Goal: Information Seeking & Learning: Learn about a topic

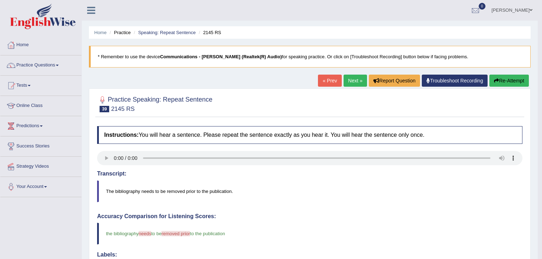
click at [351, 79] on link "Next »" at bounding box center [355, 81] width 23 height 12
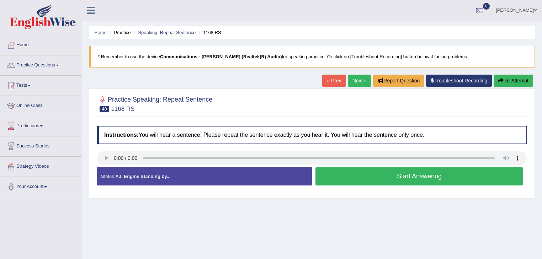
click at [368, 179] on button "Start Answering" at bounding box center [419, 176] width 208 height 18
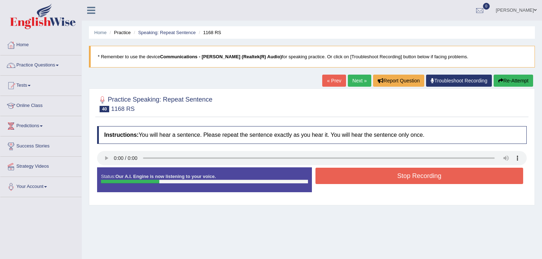
click at [368, 179] on button "Stop Recording" at bounding box center [419, 176] width 208 height 16
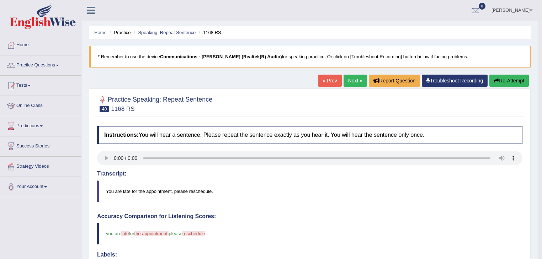
click at [518, 79] on button "Re-Attempt" at bounding box center [508, 81] width 39 height 12
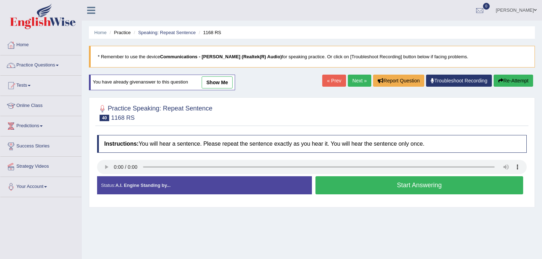
click at [384, 181] on button "Start Answering" at bounding box center [419, 185] width 208 height 18
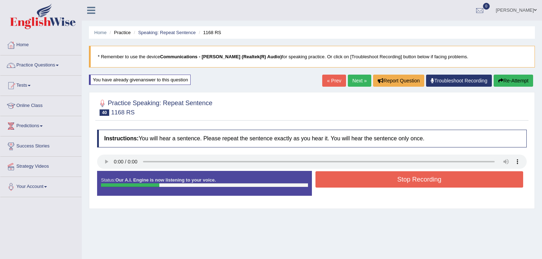
click at [384, 181] on button "Stop Recording" at bounding box center [419, 179] width 208 height 16
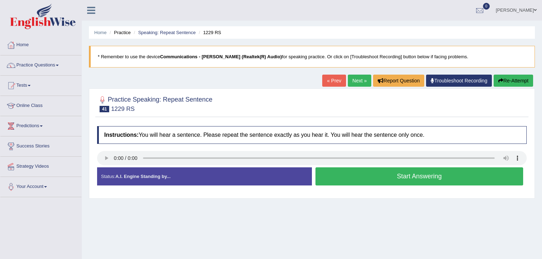
click at [372, 176] on button "Start Answering" at bounding box center [419, 176] width 208 height 18
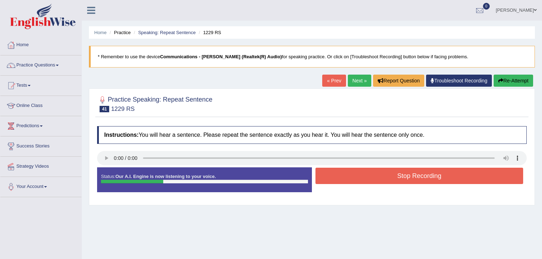
click at [372, 176] on button "Stop Recording" at bounding box center [419, 176] width 208 height 16
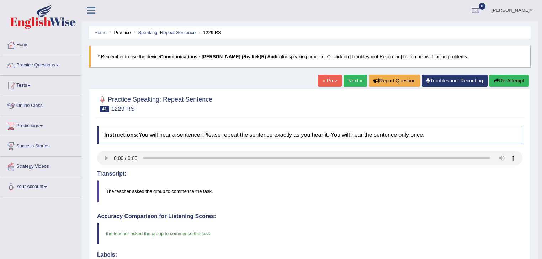
click at [352, 78] on link "Next »" at bounding box center [355, 81] width 23 height 12
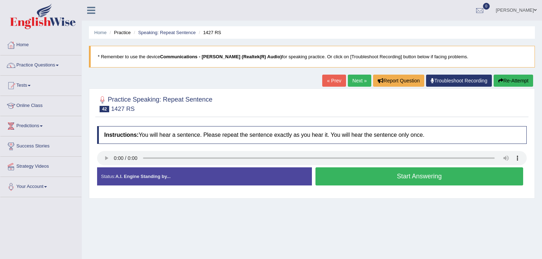
click at [402, 176] on button "Start Answering" at bounding box center [419, 176] width 208 height 18
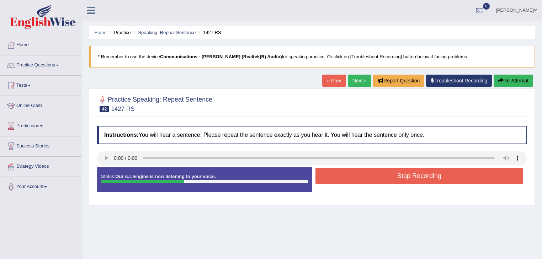
click at [402, 176] on button "Stop Recording" at bounding box center [419, 176] width 208 height 16
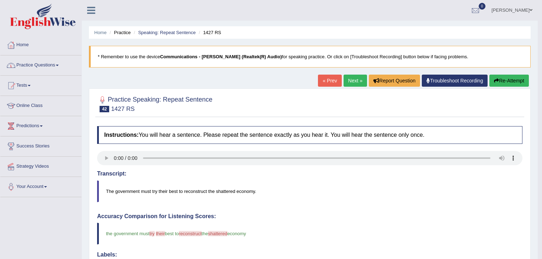
click at [47, 65] on link "Practice Questions" at bounding box center [40, 64] width 81 height 18
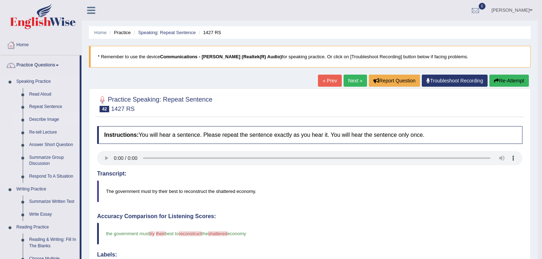
click at [53, 121] on link "Describe Image" at bounding box center [53, 119] width 54 height 13
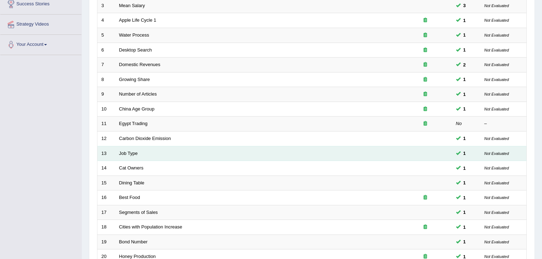
scroll to position [209, 0]
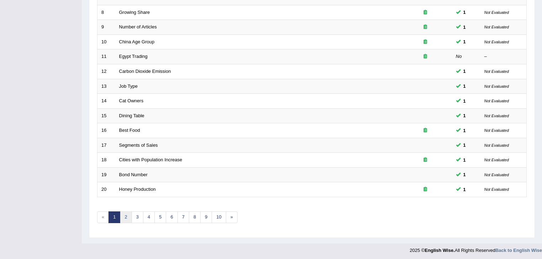
click at [124, 213] on link "2" at bounding box center [126, 218] width 12 height 12
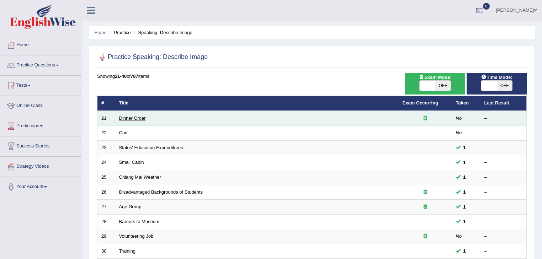
click at [140, 118] on link "Dinner Order" at bounding box center [132, 118] width 27 height 5
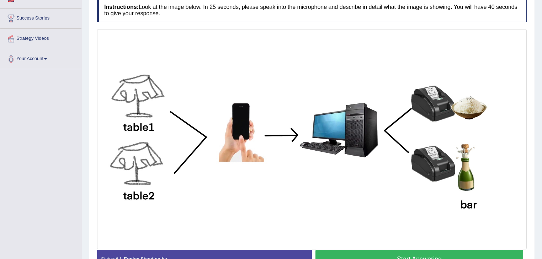
scroll to position [172, 0]
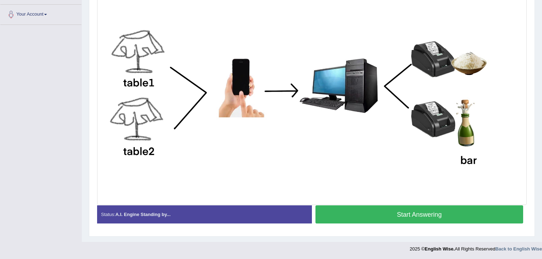
click at [349, 211] on button "Start Answering" at bounding box center [419, 215] width 208 height 18
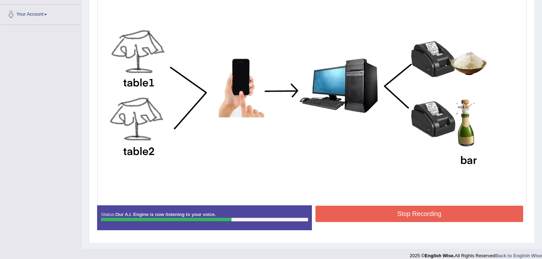
click at [349, 211] on button "Stop Recording" at bounding box center [419, 214] width 208 height 16
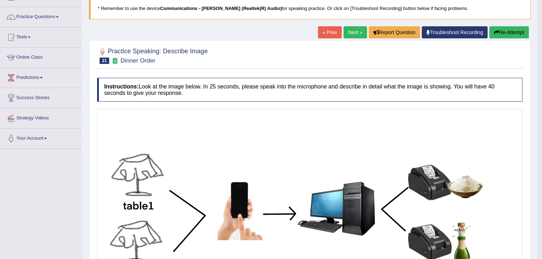
scroll to position [2, 0]
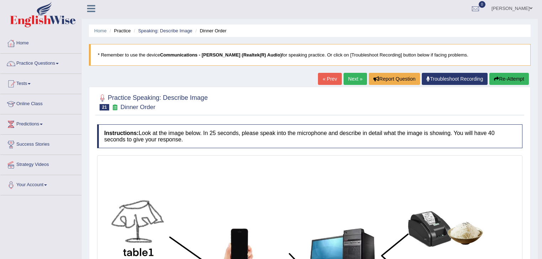
click at [355, 78] on link "Next »" at bounding box center [355, 79] width 23 height 12
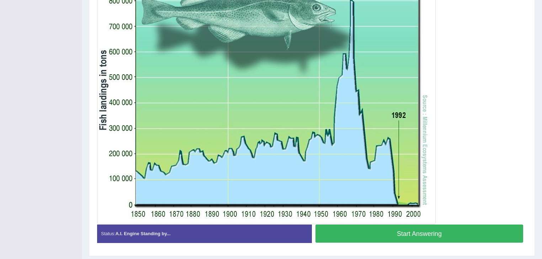
scroll to position [199, 0]
click at [433, 232] on button "Start Answering" at bounding box center [419, 233] width 208 height 18
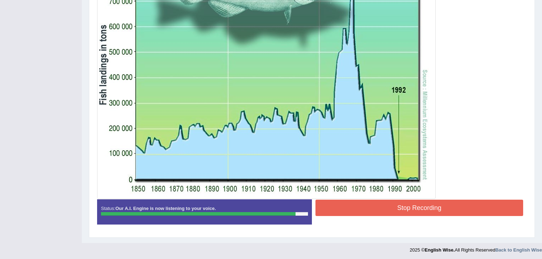
scroll to position [225, 0]
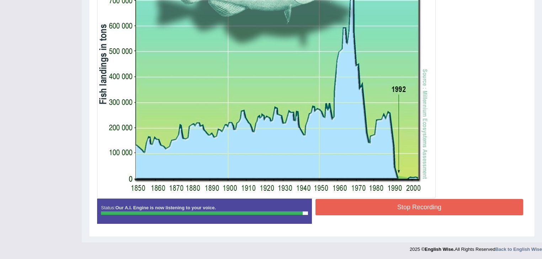
click at [442, 203] on button "Stop Recording" at bounding box center [419, 207] width 208 height 16
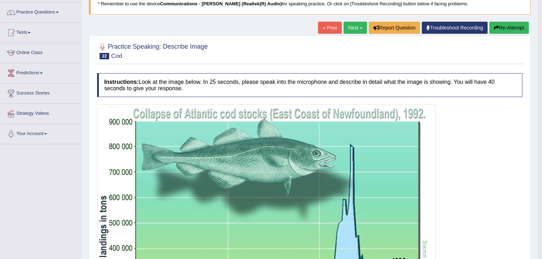
scroll to position [0, 0]
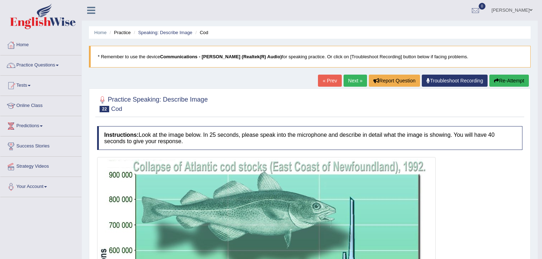
click at [353, 83] on link "Next »" at bounding box center [355, 81] width 23 height 12
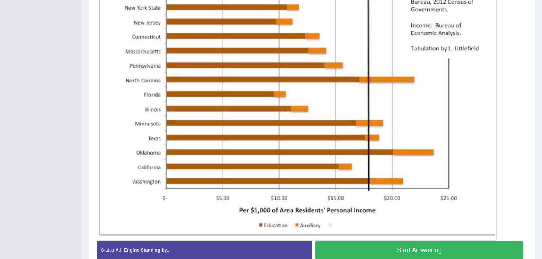
scroll to position [228, 0]
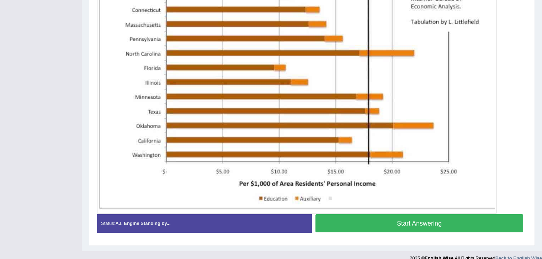
click at [422, 220] on button "Start Answering" at bounding box center [419, 223] width 208 height 18
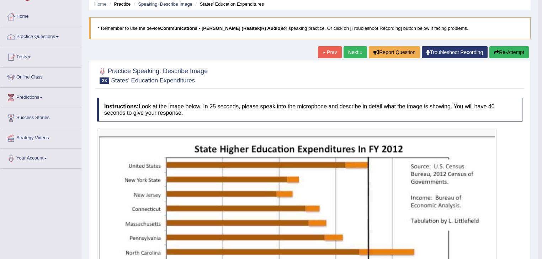
scroll to position [0, 0]
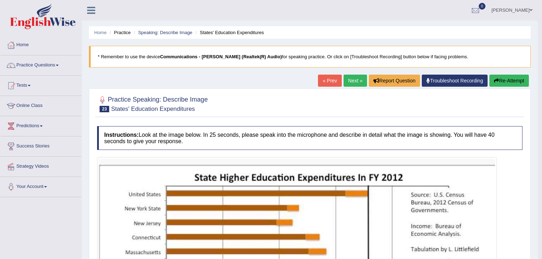
click at [355, 80] on link "Next »" at bounding box center [355, 81] width 23 height 12
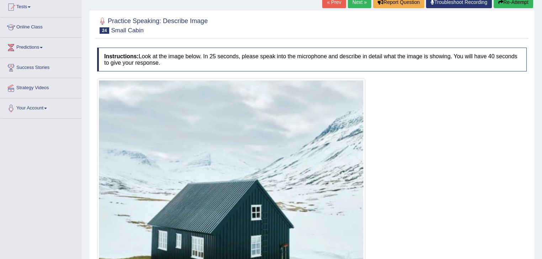
scroll to position [142, 0]
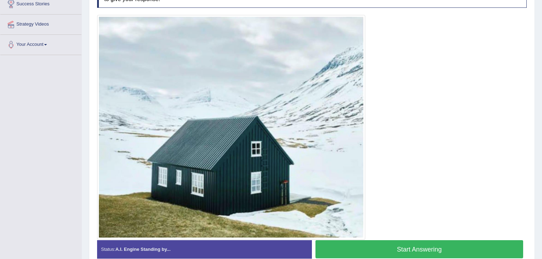
click at [410, 248] on button "Start Answering" at bounding box center [419, 249] width 208 height 18
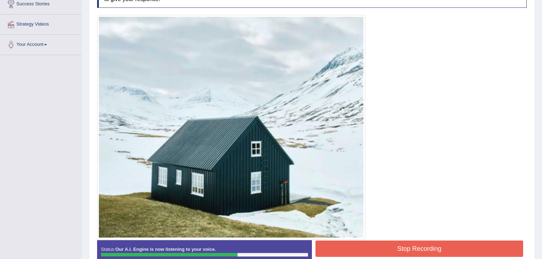
click at [414, 249] on button "Stop Recording" at bounding box center [419, 249] width 208 height 16
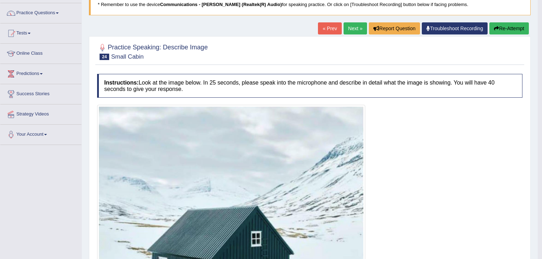
scroll to position [28, 0]
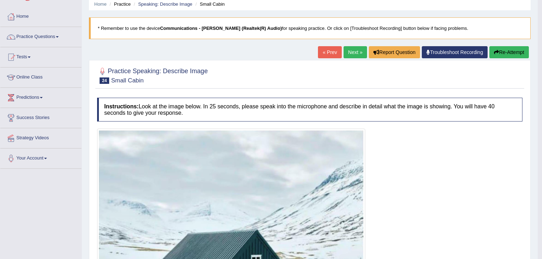
click at [352, 52] on link "Next »" at bounding box center [355, 52] width 23 height 12
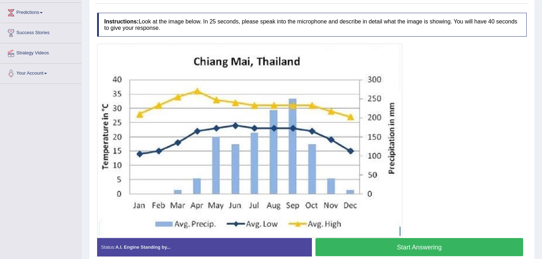
scroll to position [114, 0]
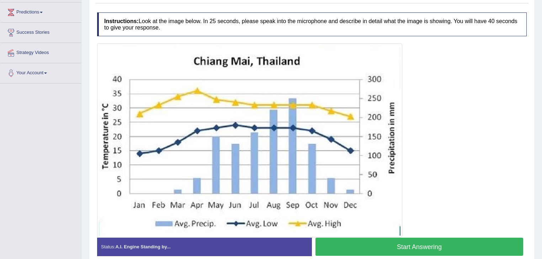
click at [462, 248] on button "Start Answering" at bounding box center [419, 247] width 208 height 18
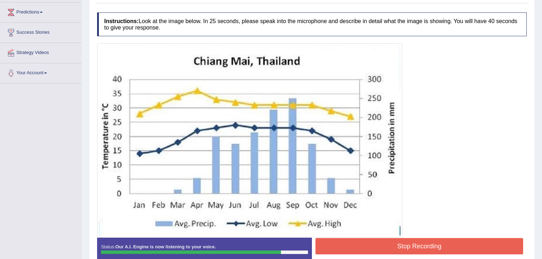
click at [461, 244] on button "Stop Recording" at bounding box center [419, 246] width 208 height 16
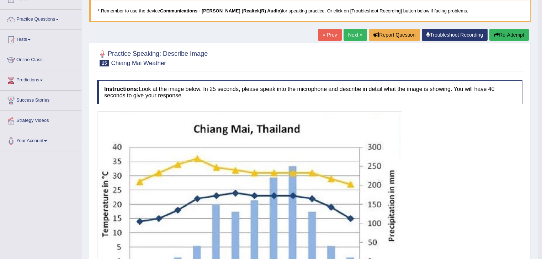
scroll to position [28, 0]
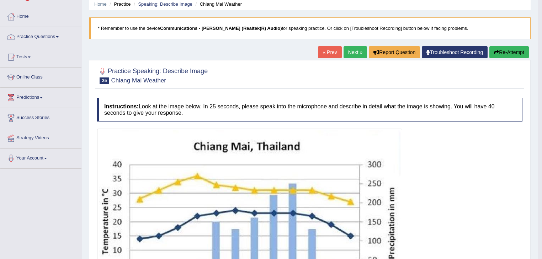
click at [355, 51] on link "Next »" at bounding box center [355, 52] width 23 height 12
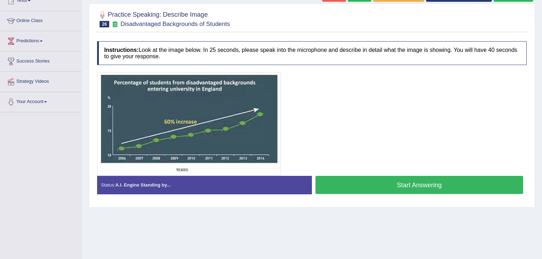
scroll to position [85, 0]
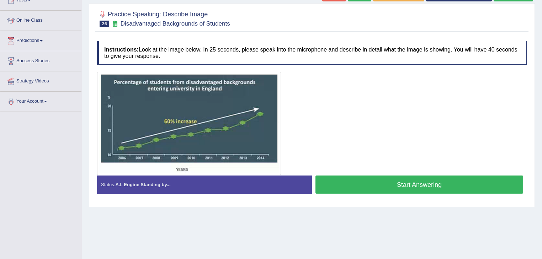
click at [415, 186] on button "Start Answering" at bounding box center [419, 185] width 208 height 18
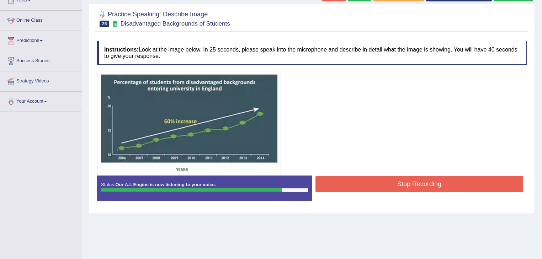
click at [415, 186] on button "Stop Recording" at bounding box center [419, 184] width 208 height 16
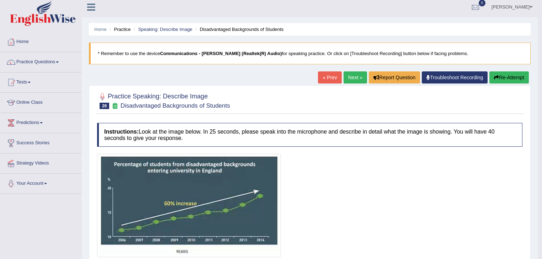
scroll to position [0, 0]
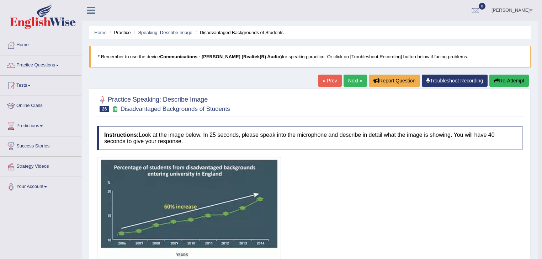
click at [352, 82] on link "Next »" at bounding box center [355, 81] width 23 height 12
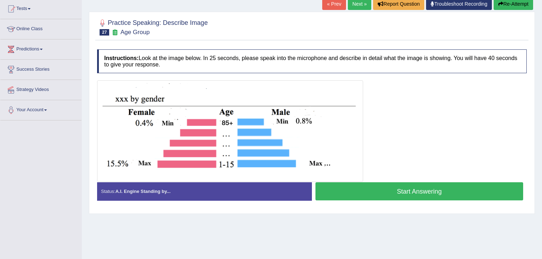
scroll to position [85, 0]
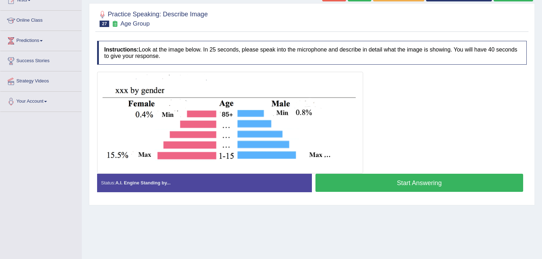
click at [431, 182] on button "Start Answering" at bounding box center [419, 183] width 208 height 18
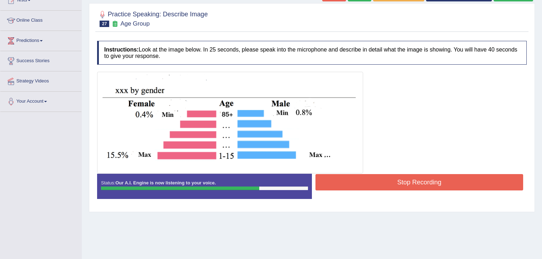
click at [434, 182] on button "Stop Recording" at bounding box center [419, 182] width 208 height 16
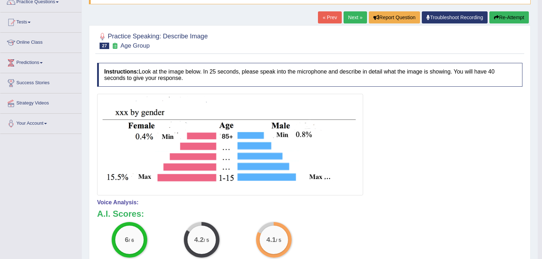
scroll to position [0, 0]
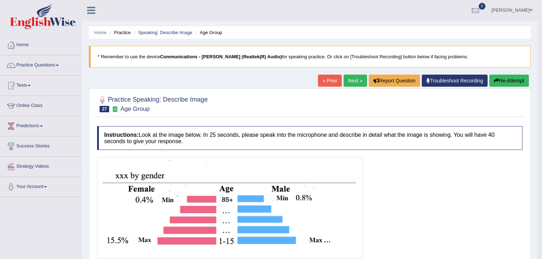
click at [351, 80] on link "Next »" at bounding box center [355, 81] width 23 height 12
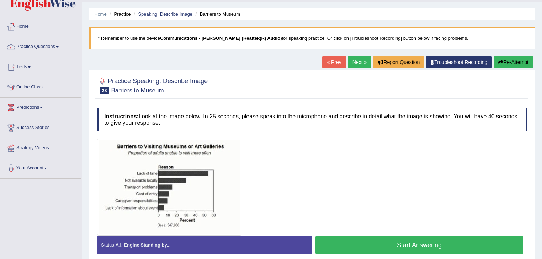
scroll to position [57, 0]
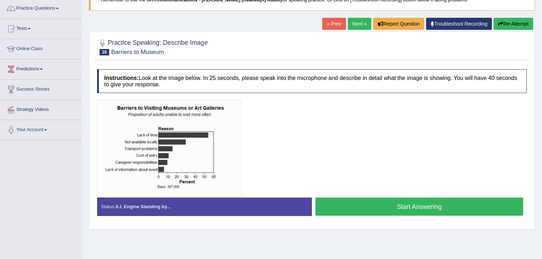
click at [371, 204] on button "Start Answering" at bounding box center [419, 207] width 208 height 18
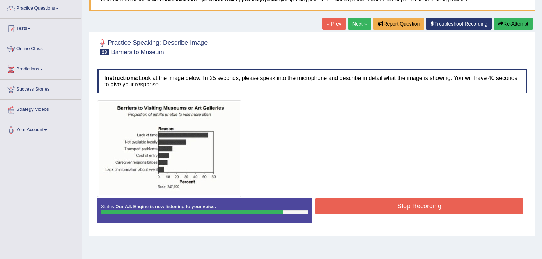
click at [404, 204] on button "Stop Recording" at bounding box center [419, 206] width 208 height 16
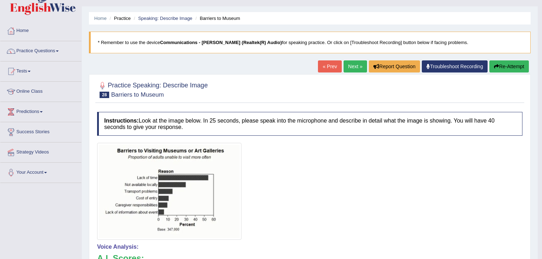
scroll to position [0, 0]
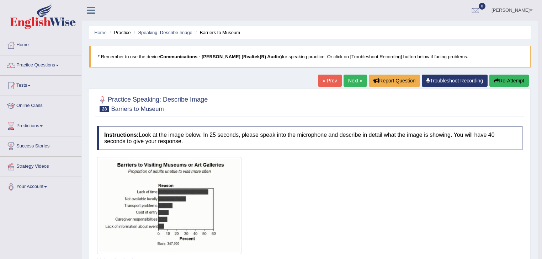
click at [352, 79] on link "Next »" at bounding box center [355, 81] width 23 height 12
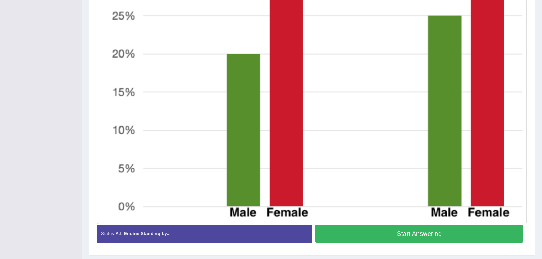
scroll to position [350, 0]
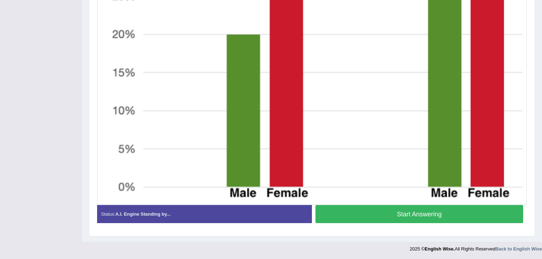
click at [369, 208] on button "Start Answering" at bounding box center [419, 214] width 208 height 18
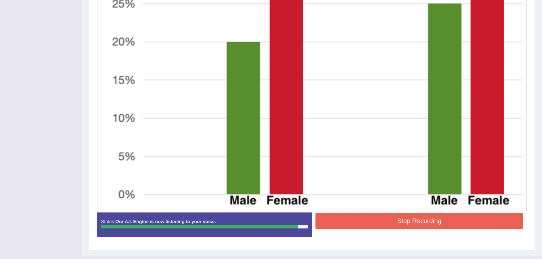
scroll to position [356, 0]
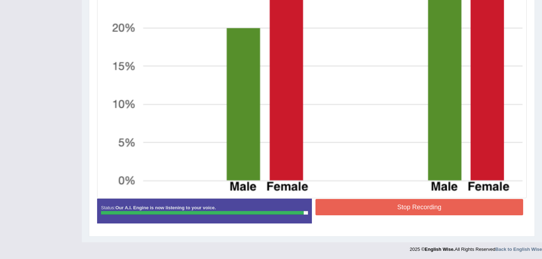
click at [380, 208] on button "Stop Recording" at bounding box center [419, 207] width 208 height 16
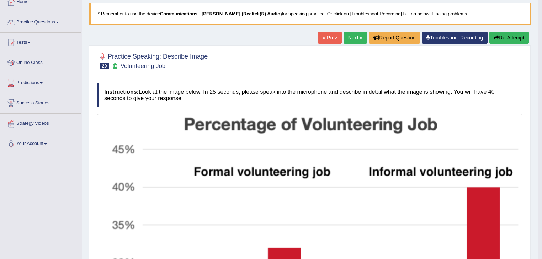
scroll to position [0, 0]
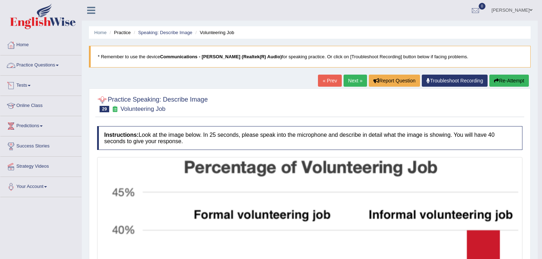
click at [59, 65] on span at bounding box center [57, 65] width 3 height 1
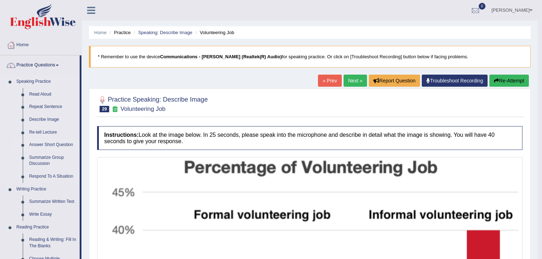
click at [60, 144] on link "Answer Short Question" at bounding box center [53, 145] width 54 height 13
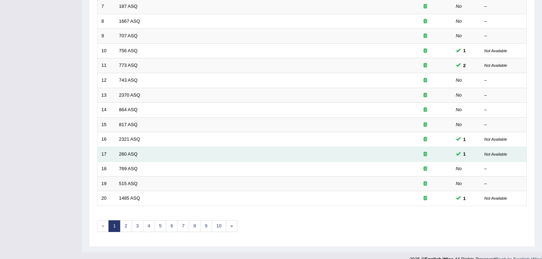
scroll to position [209, 0]
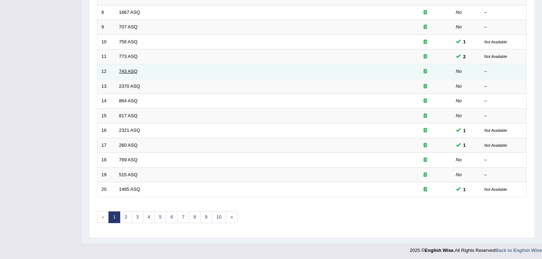
click at [128, 70] on link "743 ASQ" at bounding box center [128, 71] width 18 height 5
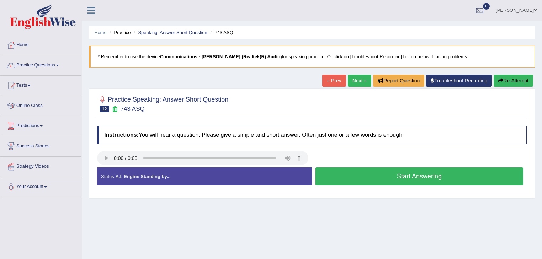
click at [355, 167] on button "Start Answering" at bounding box center [419, 176] width 208 height 18
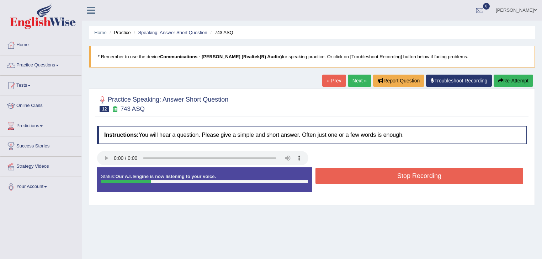
click at [354, 179] on button "Stop Recording" at bounding box center [419, 176] width 208 height 16
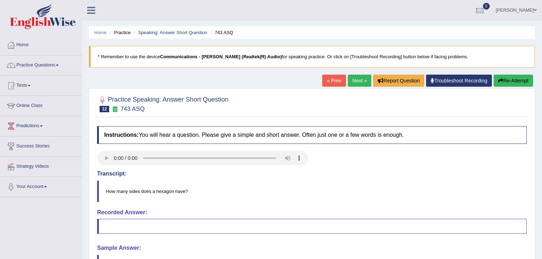
click at [351, 79] on link "Next »" at bounding box center [359, 81] width 23 height 12
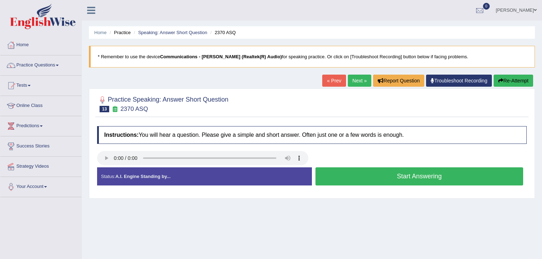
click at [351, 175] on button "Start Answering" at bounding box center [419, 176] width 208 height 18
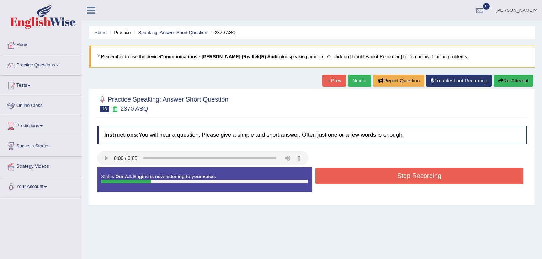
click at [351, 175] on button "Stop Recording" at bounding box center [419, 176] width 208 height 16
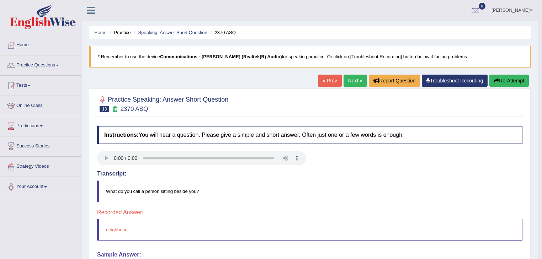
click at [356, 76] on link "Next »" at bounding box center [355, 81] width 23 height 12
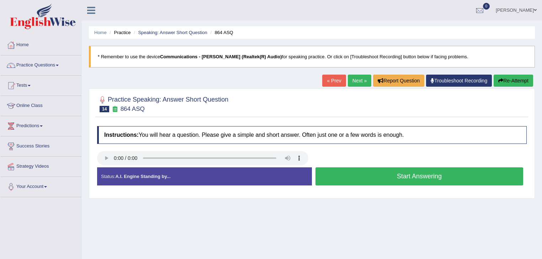
click at [374, 174] on button "Start Answering" at bounding box center [419, 176] width 208 height 18
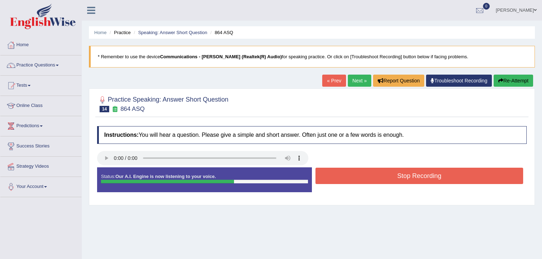
click at [374, 174] on button "Stop Recording" at bounding box center [419, 176] width 208 height 16
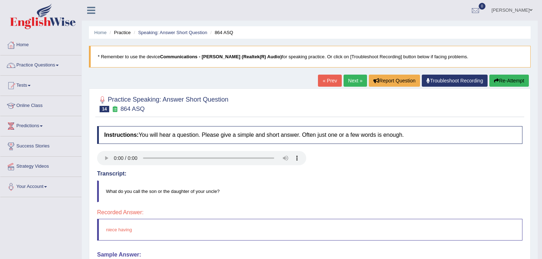
click at [354, 77] on link "Next »" at bounding box center [355, 81] width 23 height 12
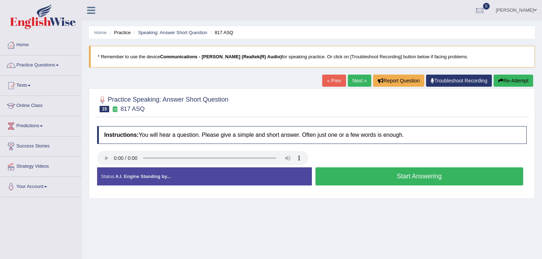
click at [354, 176] on button "Start Answering" at bounding box center [419, 176] width 208 height 18
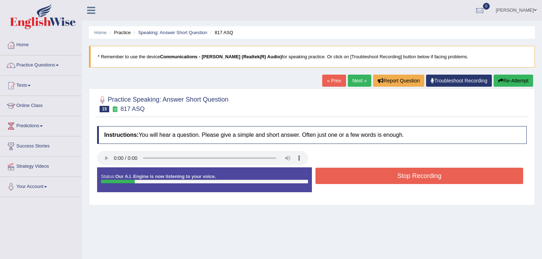
click at [354, 176] on button "Stop Recording" at bounding box center [419, 176] width 208 height 16
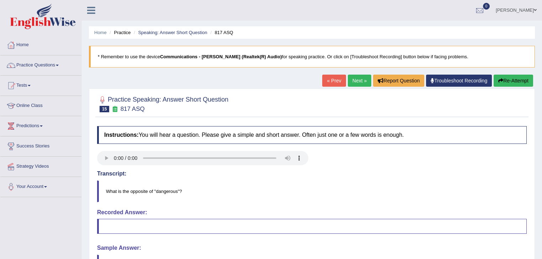
click at [363, 80] on link "Next »" at bounding box center [359, 81] width 23 height 12
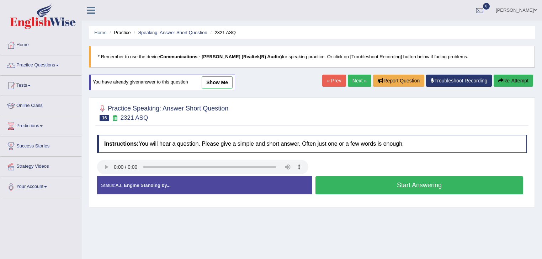
click at [362, 178] on button "Start Answering" at bounding box center [419, 185] width 208 height 18
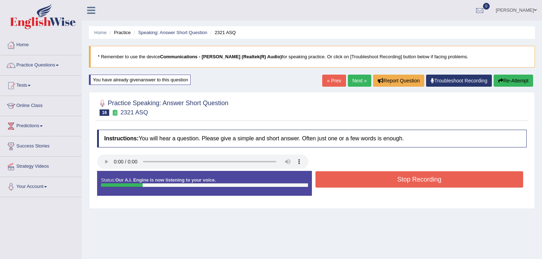
click at [362, 178] on button "Stop Recording" at bounding box center [419, 179] width 208 height 16
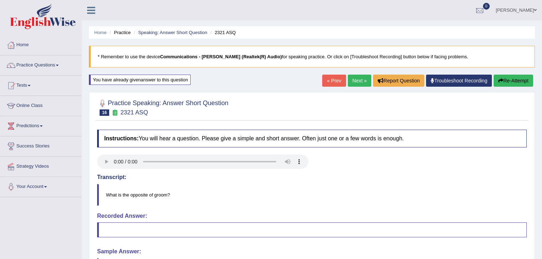
click at [358, 82] on link "Next »" at bounding box center [359, 81] width 23 height 12
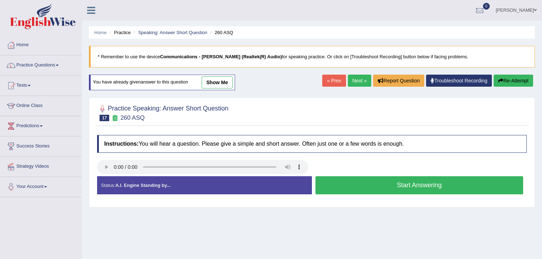
click at [356, 80] on link "Next »" at bounding box center [359, 81] width 23 height 12
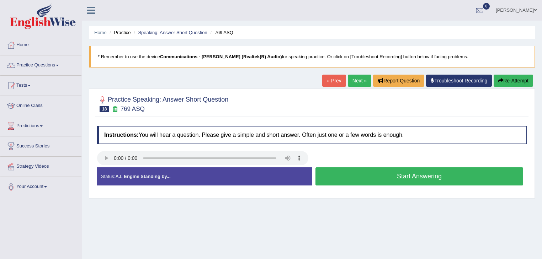
click at [343, 176] on button "Start Answering" at bounding box center [419, 176] width 208 height 18
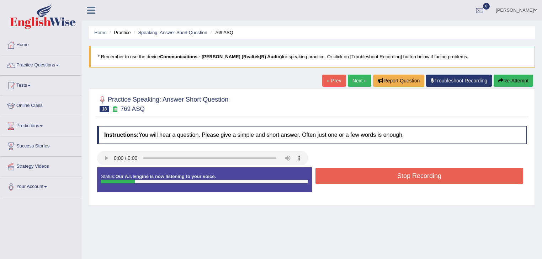
click at [343, 176] on button "Stop Recording" at bounding box center [419, 176] width 208 height 16
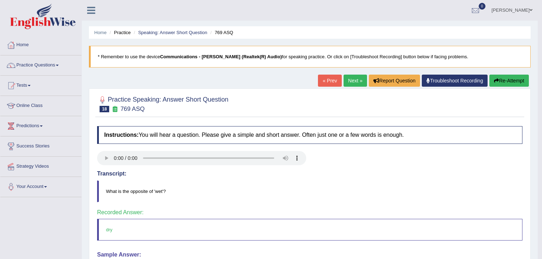
click at [354, 83] on link "Next »" at bounding box center [355, 81] width 23 height 12
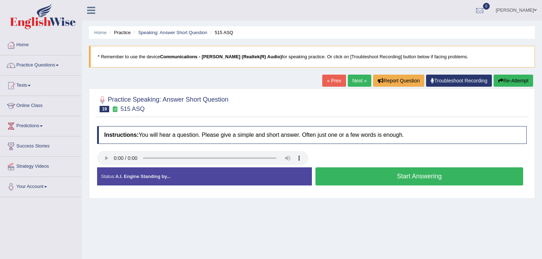
click at [364, 181] on button "Start Answering" at bounding box center [419, 176] width 208 height 18
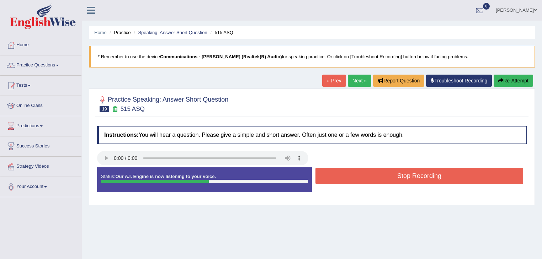
click at [333, 170] on button "Stop Recording" at bounding box center [419, 176] width 208 height 16
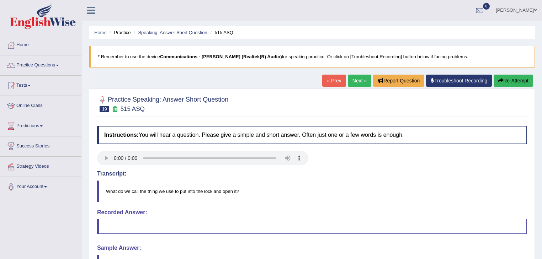
click at [360, 79] on link "Next »" at bounding box center [359, 81] width 23 height 12
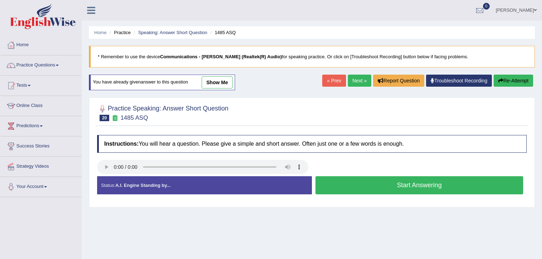
click at [353, 81] on link "Next »" at bounding box center [359, 81] width 23 height 12
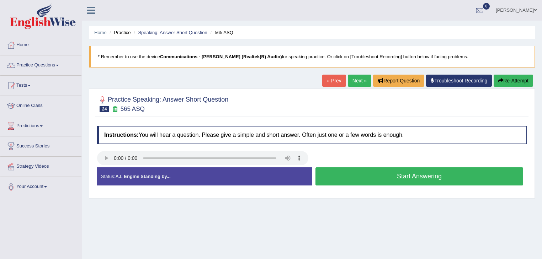
click at [336, 181] on button "Start Answering" at bounding box center [419, 176] width 208 height 18
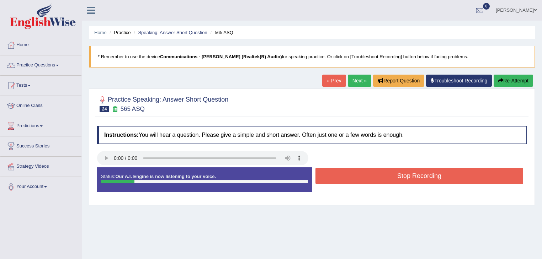
click at [334, 178] on button "Stop Recording" at bounding box center [419, 176] width 208 height 16
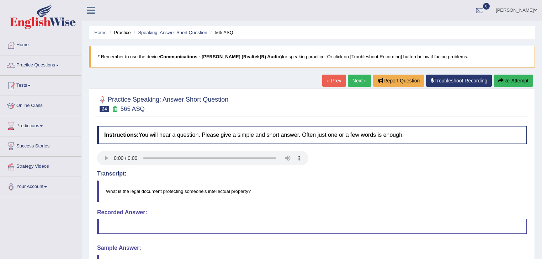
click at [357, 78] on link "Next »" at bounding box center [359, 81] width 23 height 12
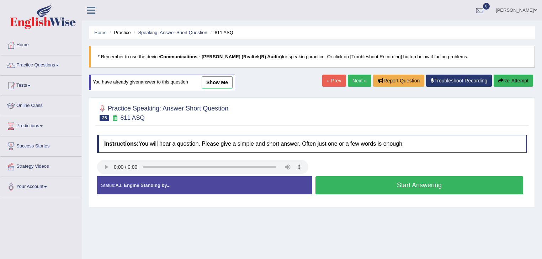
click at [341, 184] on button "Start Answering" at bounding box center [419, 185] width 208 height 18
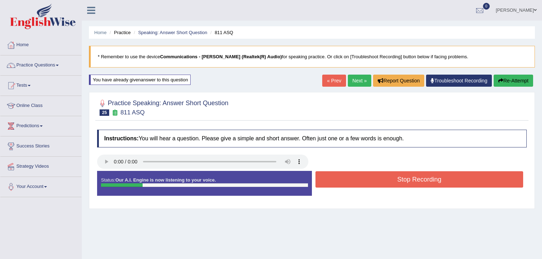
click at [341, 184] on button "Stop Recording" at bounding box center [419, 179] width 208 height 16
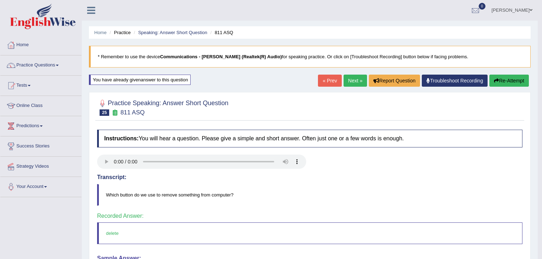
click at [357, 84] on link "Next »" at bounding box center [355, 81] width 23 height 12
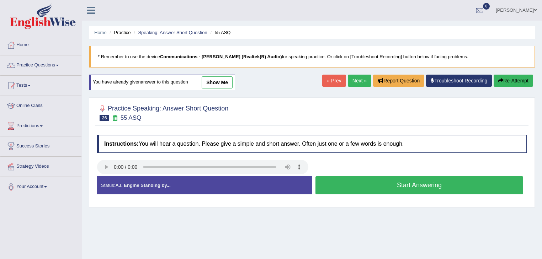
click at [368, 187] on button "Start Answering" at bounding box center [419, 185] width 208 height 18
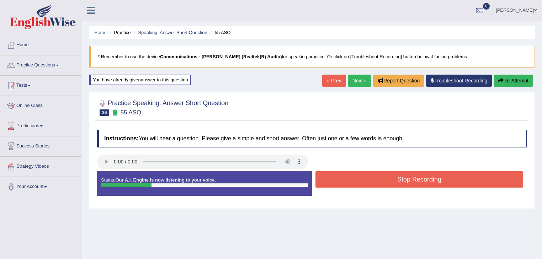
click at [369, 179] on button "Stop Recording" at bounding box center [419, 179] width 208 height 16
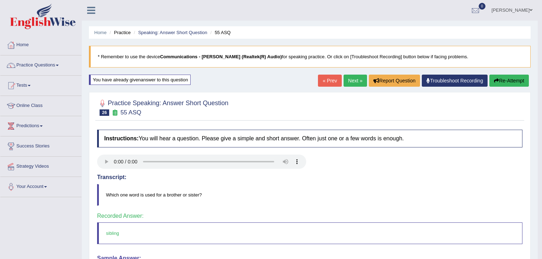
click at [356, 79] on link "Next »" at bounding box center [355, 81] width 23 height 12
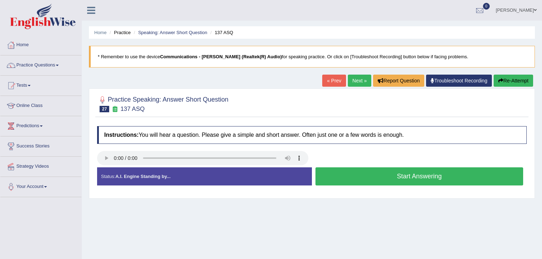
click at [344, 171] on button "Start Answering" at bounding box center [419, 176] width 208 height 18
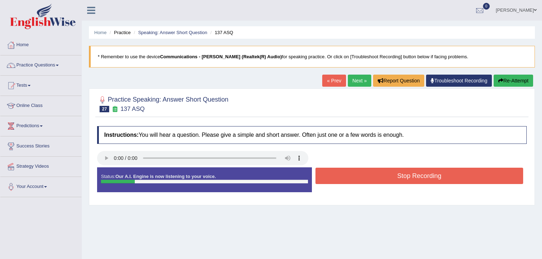
click at [344, 171] on button "Stop Recording" at bounding box center [419, 176] width 208 height 16
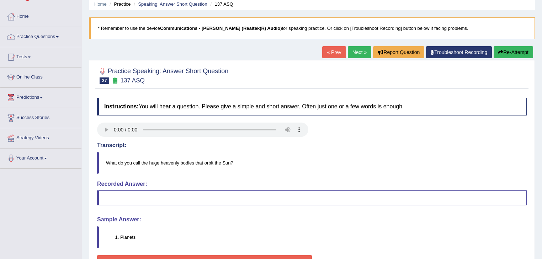
scroll to position [57, 0]
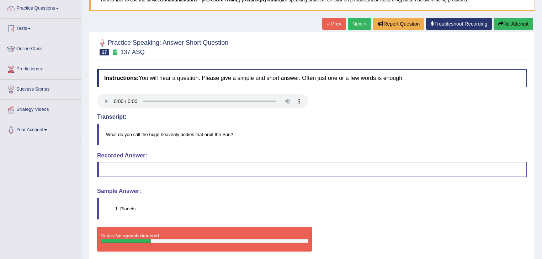
click at [512, 23] on button "Re-Attempt" at bounding box center [513, 24] width 39 height 12
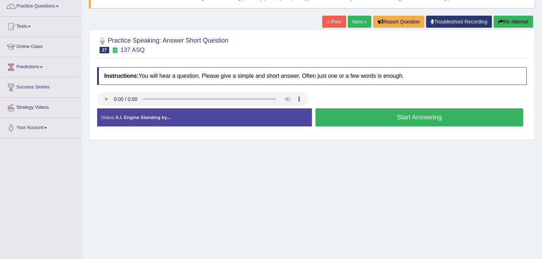
click at [346, 117] on button "Start Answering" at bounding box center [419, 117] width 208 height 18
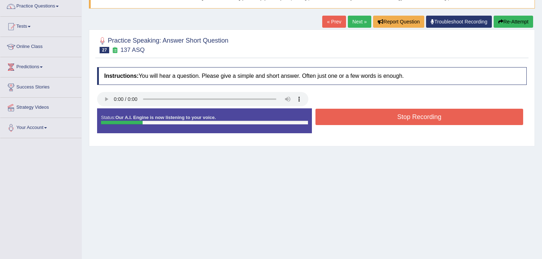
click at [346, 117] on button "Stop Recording" at bounding box center [419, 117] width 208 height 16
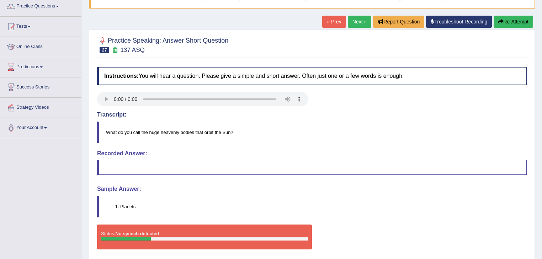
click at [358, 22] on link "Next »" at bounding box center [359, 22] width 23 height 12
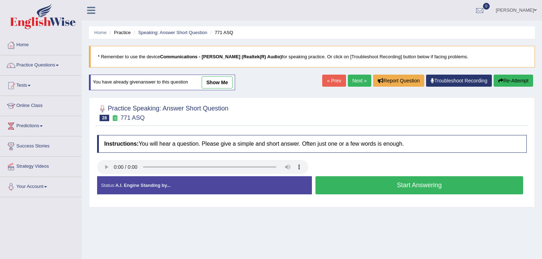
click at [366, 80] on link "Next »" at bounding box center [359, 81] width 23 height 12
click at [350, 78] on link "Next »" at bounding box center [359, 81] width 23 height 12
click at [353, 80] on link "Next »" at bounding box center [359, 81] width 23 height 12
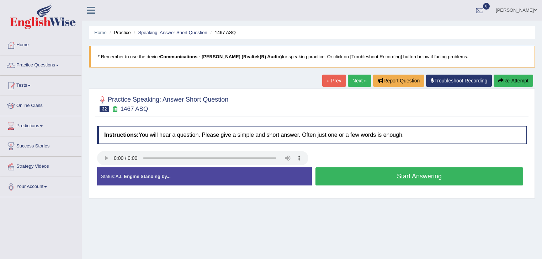
click at [339, 177] on button "Start Answering" at bounding box center [419, 176] width 208 height 18
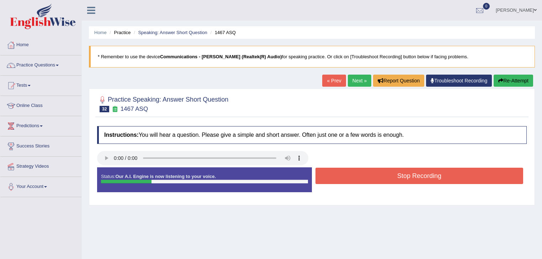
click at [339, 177] on button "Stop Recording" at bounding box center [419, 176] width 208 height 16
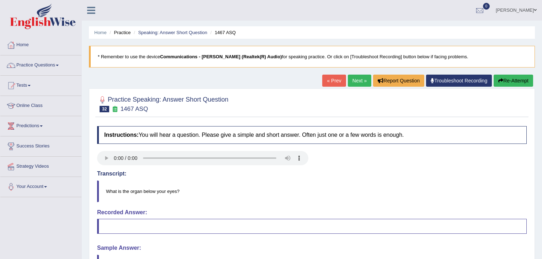
click at [360, 81] on link "Next »" at bounding box center [359, 81] width 23 height 12
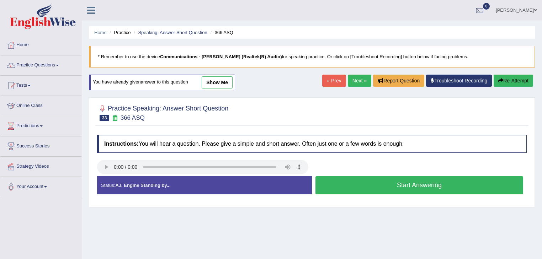
click at [359, 80] on link "Next »" at bounding box center [359, 81] width 23 height 12
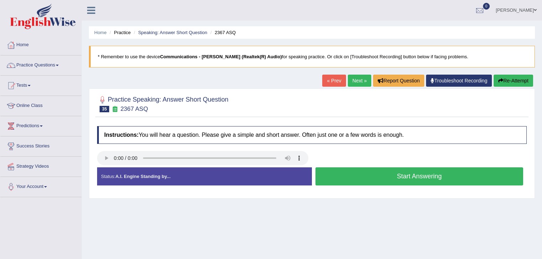
click at [350, 176] on button "Start Answering" at bounding box center [419, 176] width 208 height 18
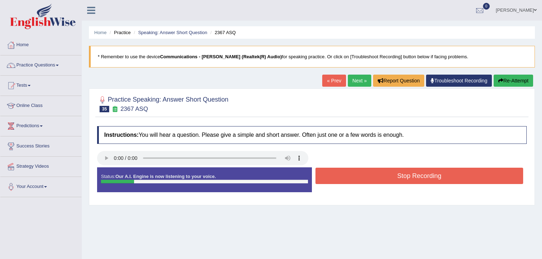
click at [350, 176] on button "Stop Recording" at bounding box center [419, 176] width 208 height 16
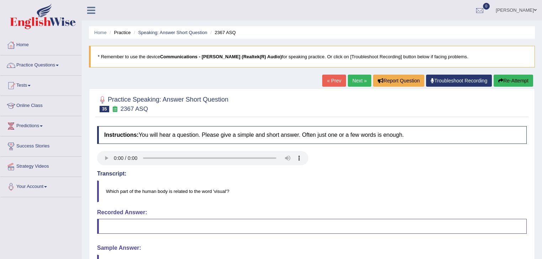
click at [355, 75] on link "Next »" at bounding box center [359, 81] width 23 height 12
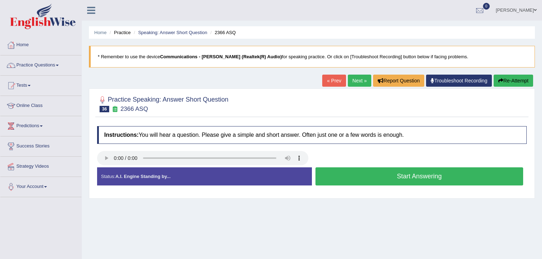
click at [359, 178] on button "Start Answering" at bounding box center [419, 176] width 208 height 18
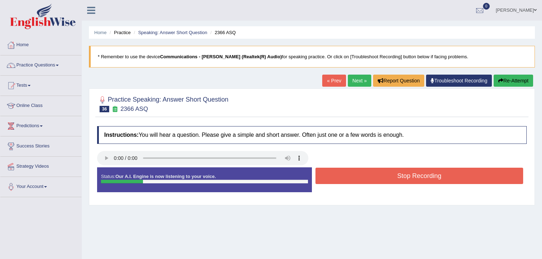
click at [359, 178] on button "Stop Recording" at bounding box center [419, 176] width 208 height 16
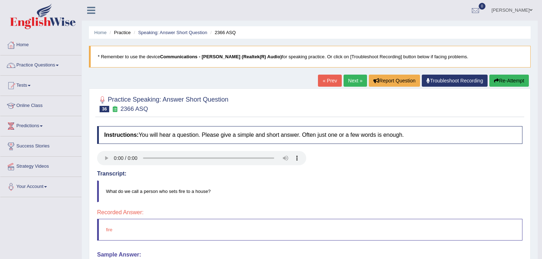
click at [352, 78] on link "Next »" at bounding box center [355, 81] width 23 height 12
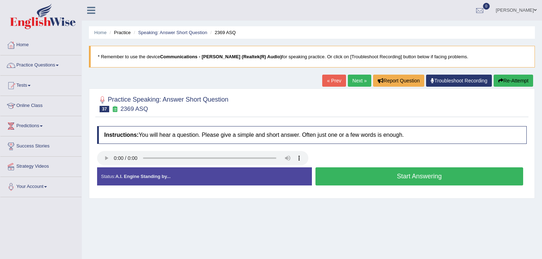
click at [383, 174] on button "Start Answering" at bounding box center [419, 176] width 208 height 18
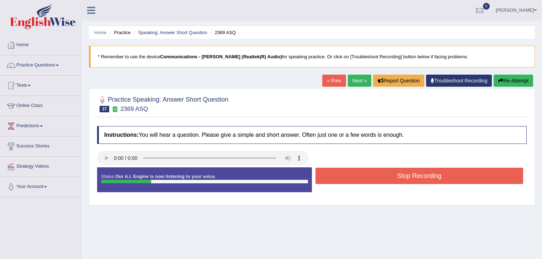
click at [383, 174] on button "Stop Recording" at bounding box center [419, 176] width 208 height 16
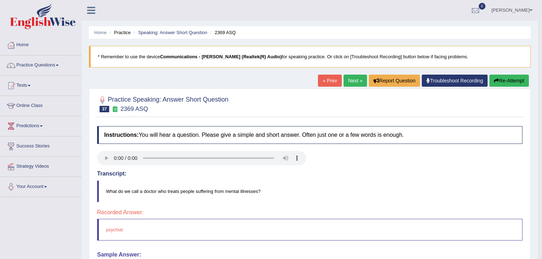
click at [350, 78] on link "Next »" at bounding box center [355, 81] width 23 height 12
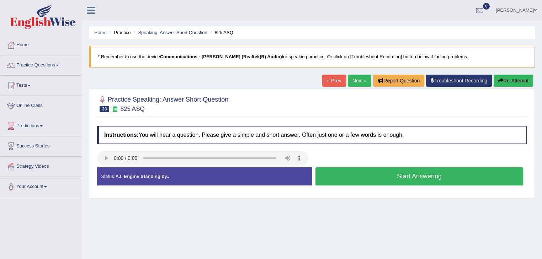
click at [356, 172] on button "Start Answering" at bounding box center [419, 176] width 208 height 18
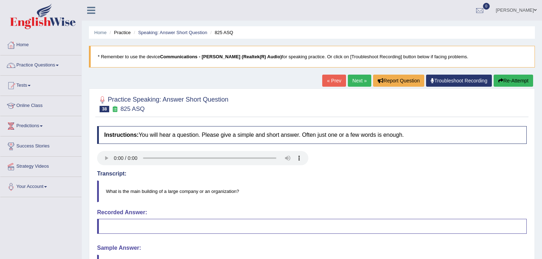
click at [507, 81] on button "Re-Attempt" at bounding box center [513, 81] width 39 height 12
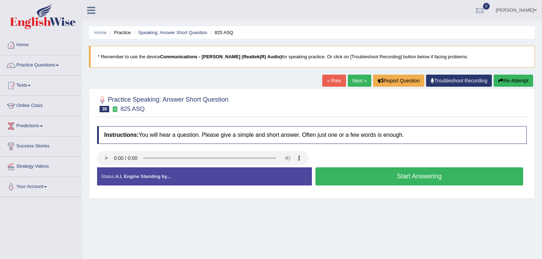
click at [342, 176] on button "Start Answering" at bounding box center [419, 176] width 208 height 18
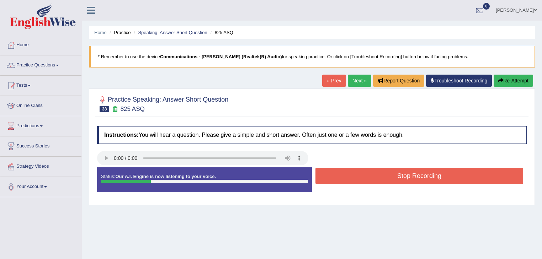
click at [342, 176] on button "Stop Recording" at bounding box center [419, 176] width 208 height 16
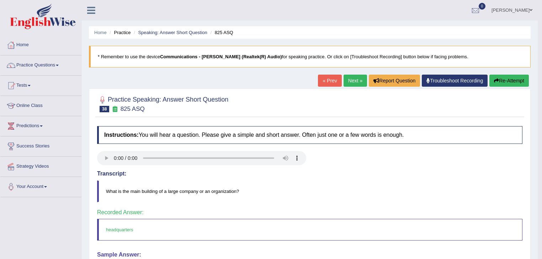
click at [355, 83] on link "Next »" at bounding box center [355, 81] width 23 height 12
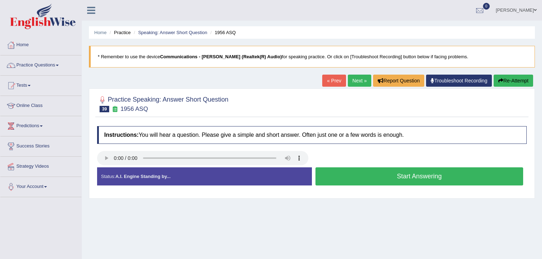
click at [340, 179] on button "Start Answering" at bounding box center [419, 176] width 208 height 18
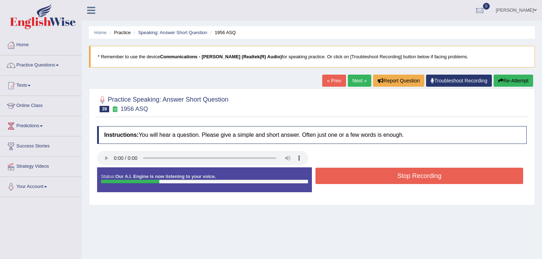
click at [341, 176] on button "Stop Recording" at bounding box center [419, 176] width 208 height 16
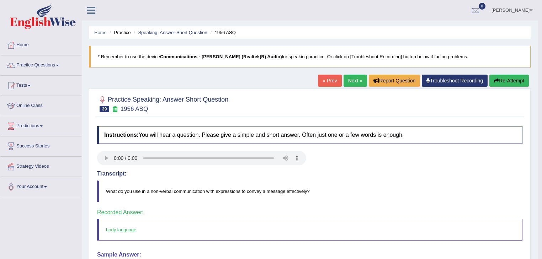
click at [352, 80] on link "Next »" at bounding box center [355, 81] width 23 height 12
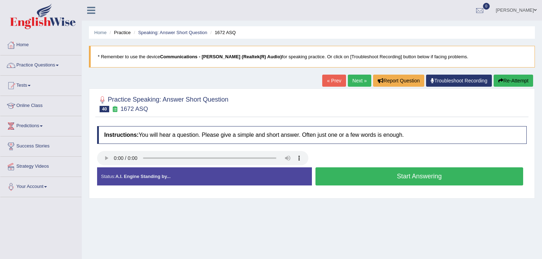
click at [329, 178] on button "Start Answering" at bounding box center [419, 176] width 208 height 18
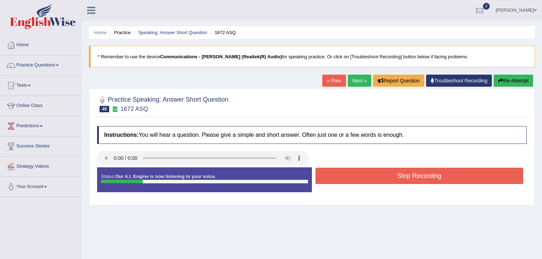
click at [328, 178] on button "Stop Recording" at bounding box center [419, 176] width 208 height 16
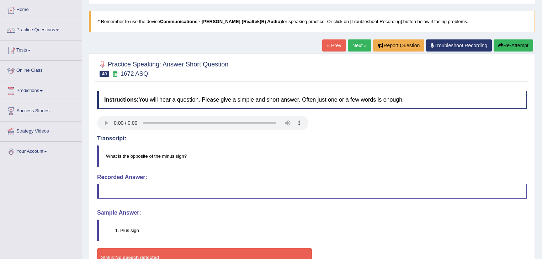
scroll to position [28, 0]
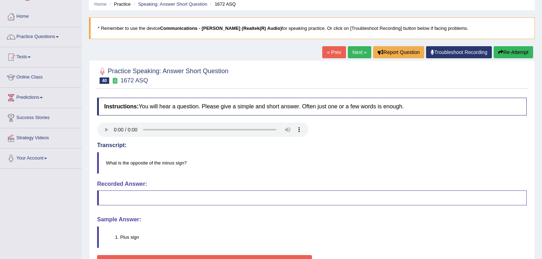
click at [354, 54] on link "Next »" at bounding box center [359, 52] width 23 height 12
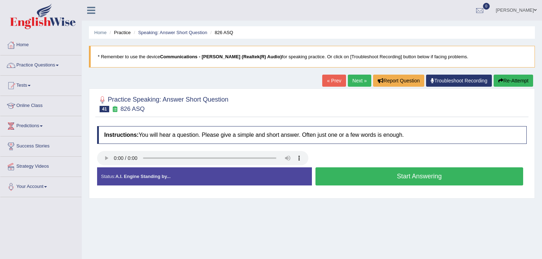
click at [350, 174] on button "Start Answering" at bounding box center [419, 176] width 208 height 18
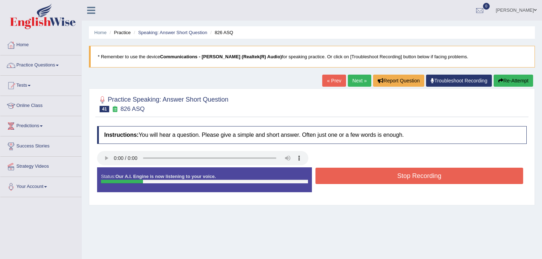
click at [350, 174] on button "Stop Recording" at bounding box center [419, 176] width 208 height 16
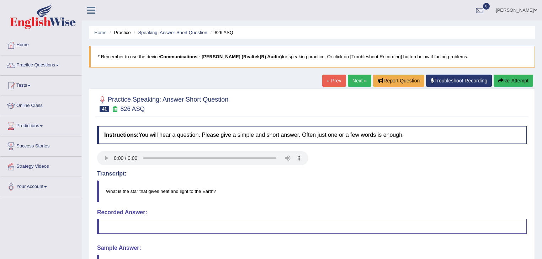
click at [357, 81] on link "Next »" at bounding box center [359, 81] width 23 height 12
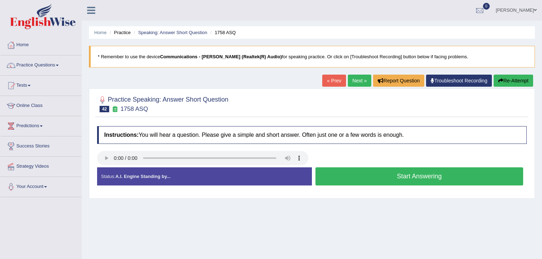
click at [371, 176] on button "Start Answering" at bounding box center [419, 176] width 208 height 18
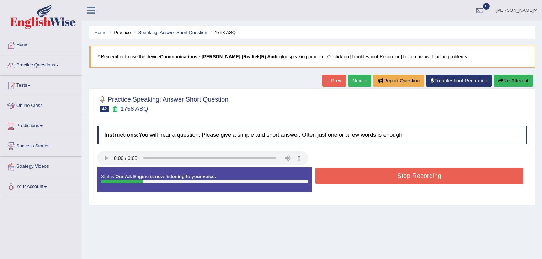
click at [371, 176] on button "Stop Recording" at bounding box center [419, 176] width 208 height 16
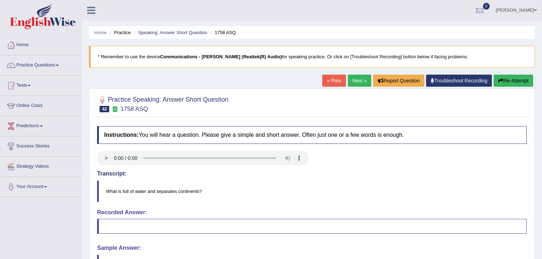
click at [355, 83] on link "Next »" at bounding box center [359, 81] width 23 height 12
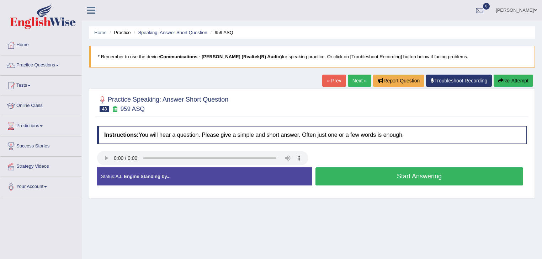
click at [357, 180] on button "Start Answering" at bounding box center [419, 176] width 208 height 18
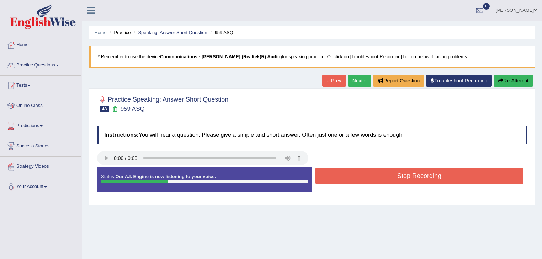
click at [357, 180] on button "Stop Recording" at bounding box center [419, 176] width 208 height 16
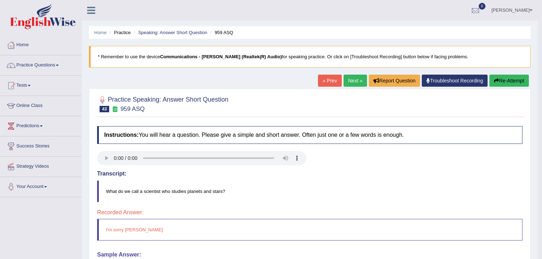
click at [353, 81] on link "Next »" at bounding box center [355, 81] width 23 height 12
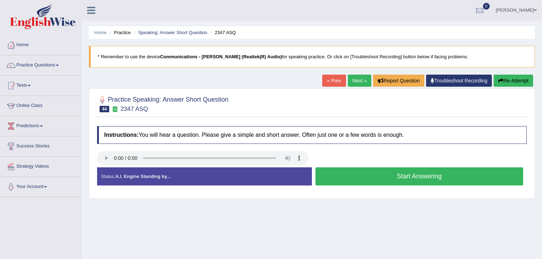
click at [339, 172] on button "Start Answering" at bounding box center [419, 176] width 208 height 18
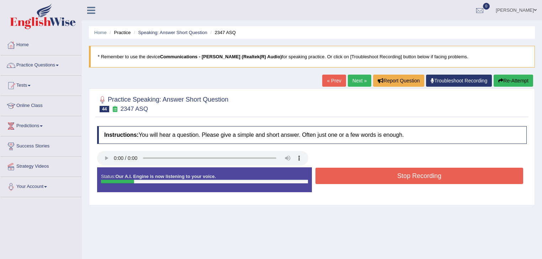
click at [339, 172] on button "Stop Recording" at bounding box center [419, 176] width 208 height 16
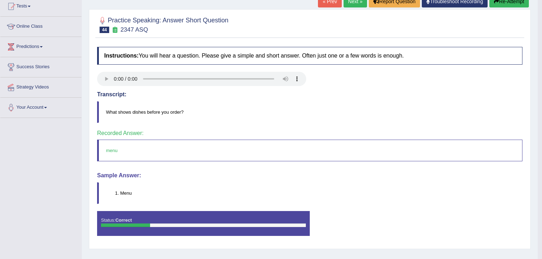
scroll to position [85, 0]
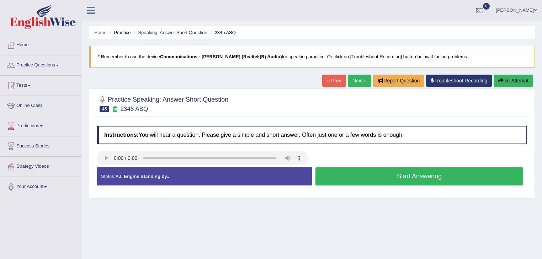
click at [360, 175] on button "Start Answering" at bounding box center [419, 176] width 208 height 18
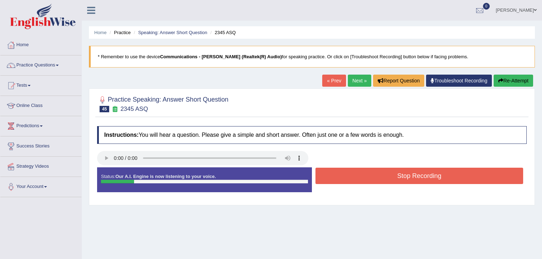
click at [360, 175] on button "Stop Recording" at bounding box center [419, 176] width 208 height 16
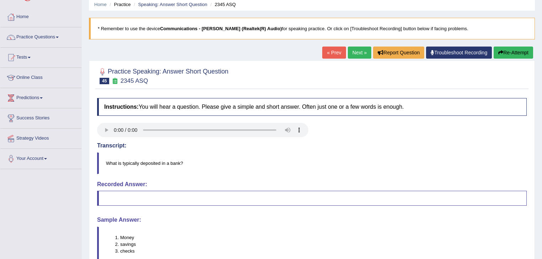
scroll to position [28, 0]
click at [356, 53] on link "Next »" at bounding box center [359, 52] width 23 height 12
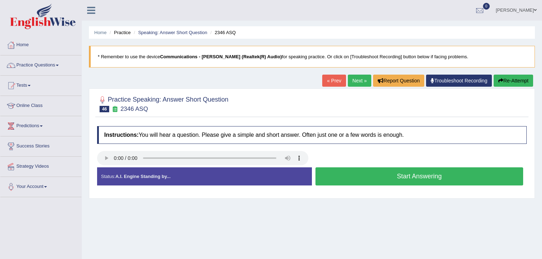
click at [358, 175] on button "Start Answering" at bounding box center [419, 176] width 208 height 18
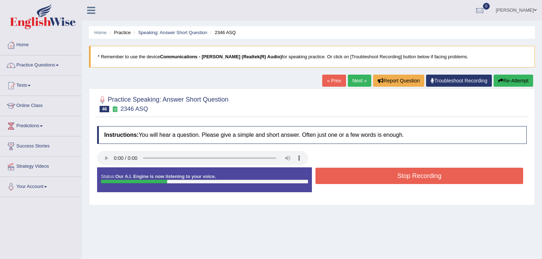
click at [358, 175] on button "Stop Recording" at bounding box center [419, 176] width 208 height 16
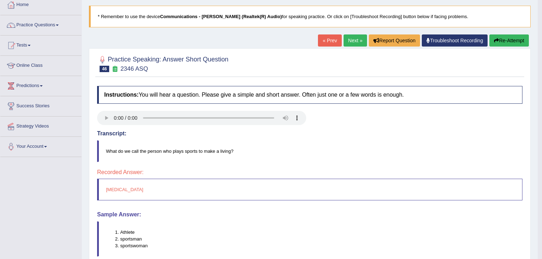
scroll to position [28, 0]
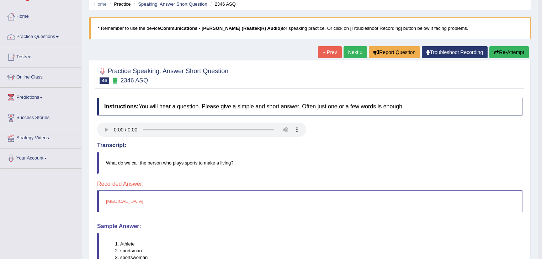
click at [358, 48] on link "Next »" at bounding box center [355, 52] width 23 height 12
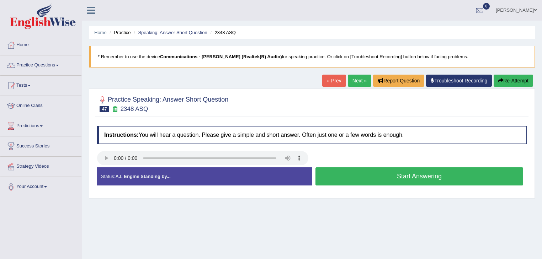
click at [373, 175] on button "Start Answering" at bounding box center [419, 176] width 208 height 18
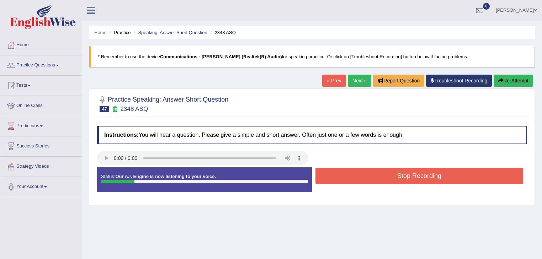
click at [373, 175] on button "Stop Recording" at bounding box center [419, 176] width 208 height 16
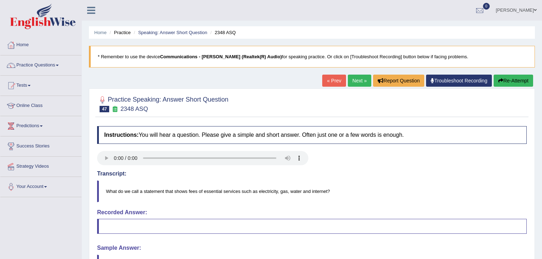
click at [359, 81] on link "Next »" at bounding box center [359, 81] width 23 height 12
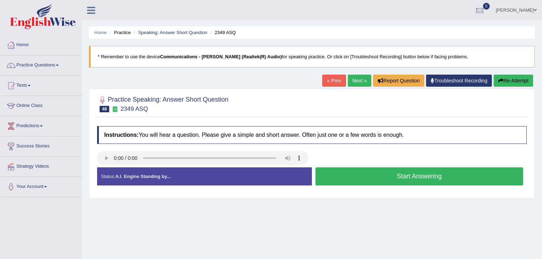
click at [394, 178] on button "Start Answering" at bounding box center [419, 176] width 208 height 18
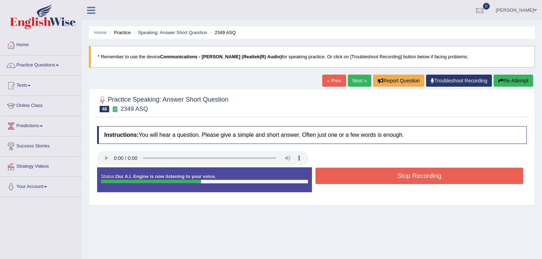
click at [394, 178] on button "Stop Recording" at bounding box center [419, 176] width 208 height 16
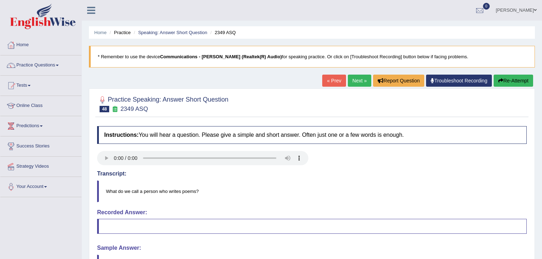
click at [361, 80] on link "Next »" at bounding box center [359, 81] width 23 height 12
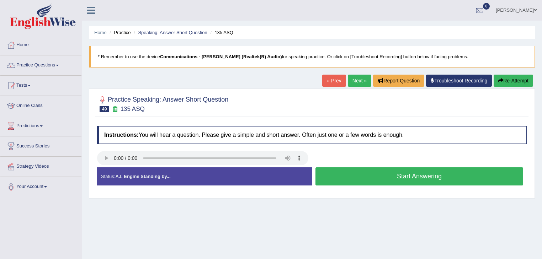
click at [380, 176] on button "Start Answering" at bounding box center [419, 176] width 208 height 18
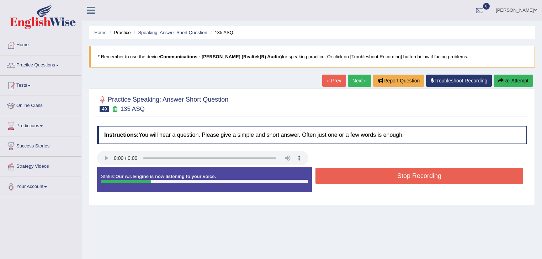
click at [380, 176] on button "Stop Recording" at bounding box center [419, 176] width 208 height 16
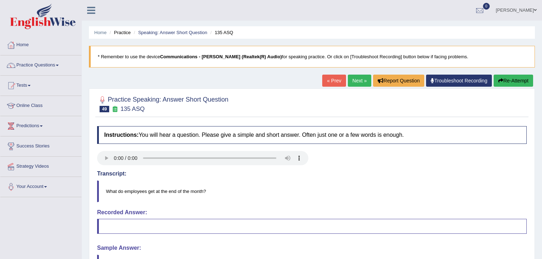
click at [360, 81] on link "Next »" at bounding box center [359, 81] width 23 height 12
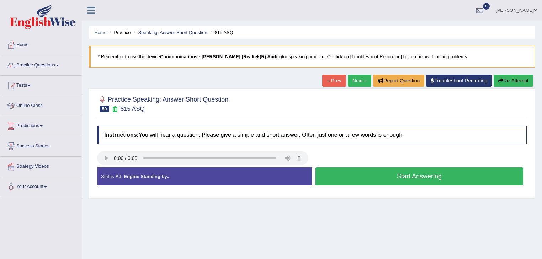
click at [388, 174] on button "Start Answering" at bounding box center [419, 176] width 208 height 18
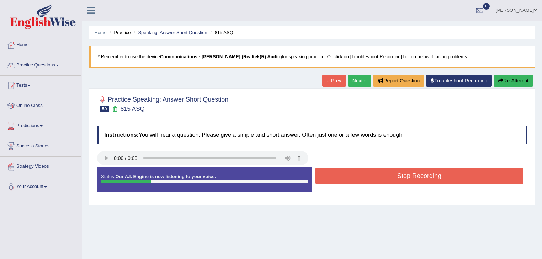
click at [388, 174] on button "Stop Recording" at bounding box center [419, 176] width 208 height 16
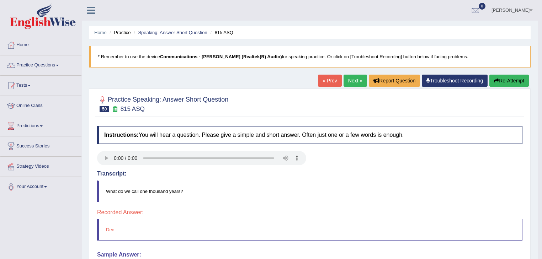
click at [353, 80] on link "Next »" at bounding box center [355, 81] width 23 height 12
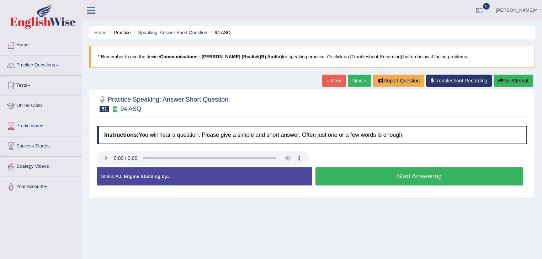
click at [370, 178] on button "Start Answering" at bounding box center [419, 176] width 208 height 18
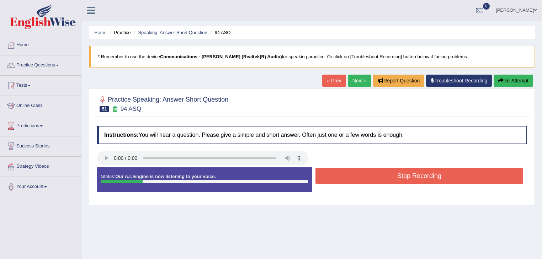
click at [370, 178] on button "Stop Recording" at bounding box center [419, 176] width 208 height 16
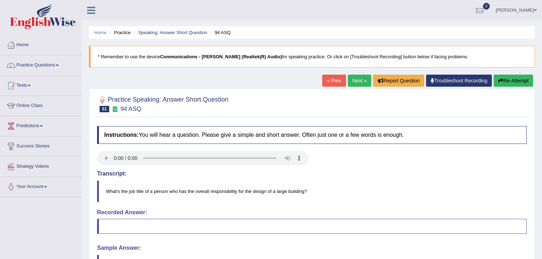
click at [357, 78] on link "Next »" at bounding box center [359, 81] width 23 height 12
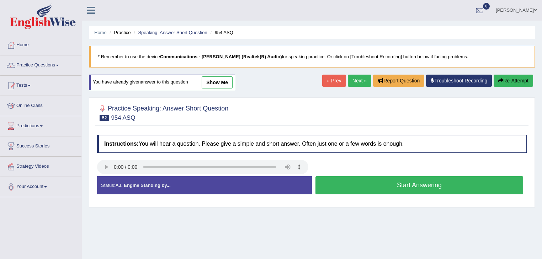
click at [357, 188] on button "Start Answering" at bounding box center [419, 185] width 208 height 18
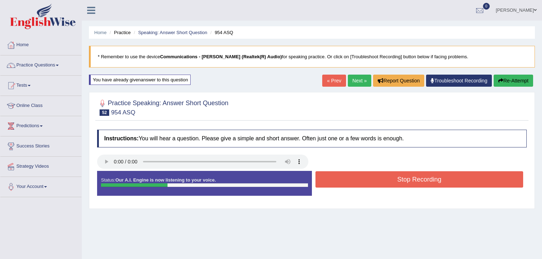
click at [357, 178] on button "Stop Recording" at bounding box center [419, 179] width 208 height 16
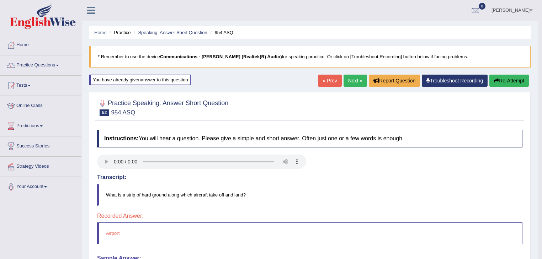
click at [357, 78] on link "Next »" at bounding box center [355, 81] width 23 height 12
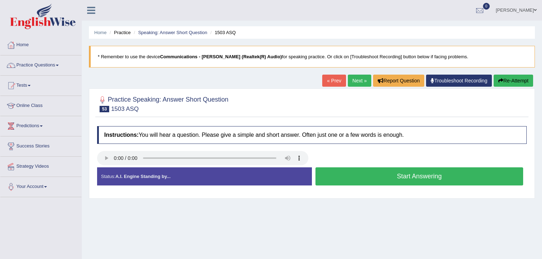
click at [342, 175] on button "Start Answering" at bounding box center [419, 176] width 208 height 18
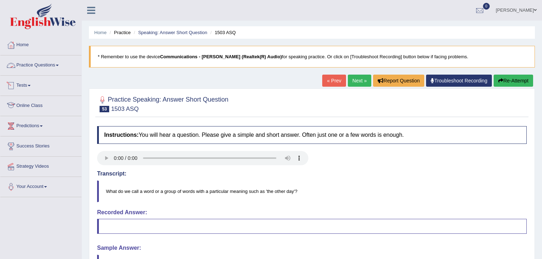
click at [44, 63] on link "Practice Questions" at bounding box center [40, 64] width 81 height 18
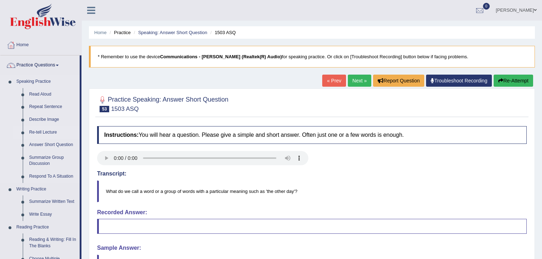
click at [40, 133] on link "Re-tell Lecture" at bounding box center [53, 132] width 54 height 13
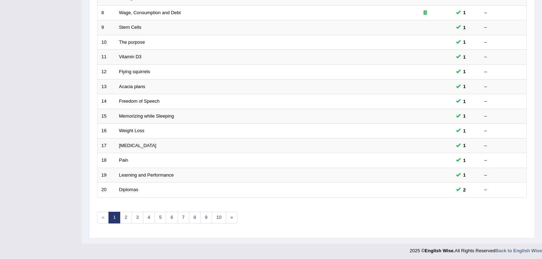
scroll to position [209, 0]
click at [128, 215] on link "2" at bounding box center [126, 218] width 12 height 12
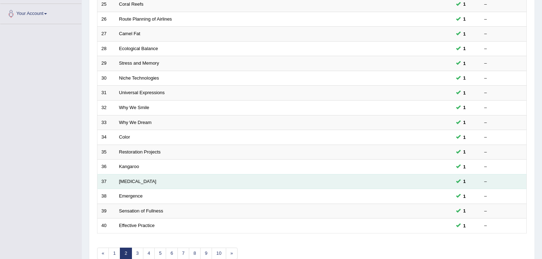
scroll to position [209, 0]
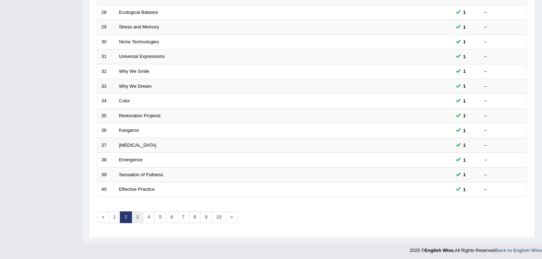
click at [141, 216] on link "3" at bounding box center [138, 218] width 12 height 12
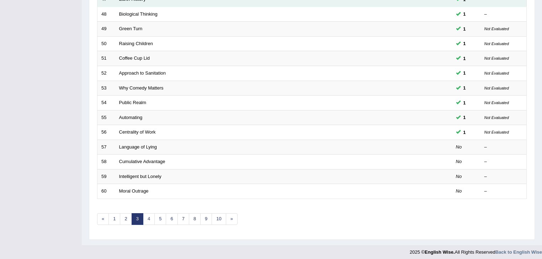
scroll to position [209, 0]
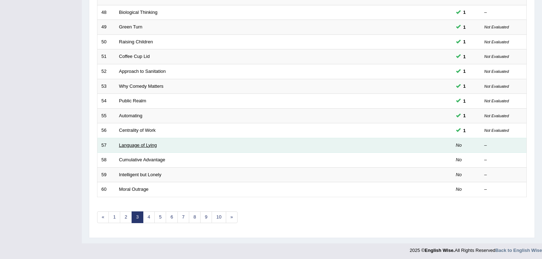
click at [147, 143] on link "Language of Lying" at bounding box center [138, 145] width 38 height 5
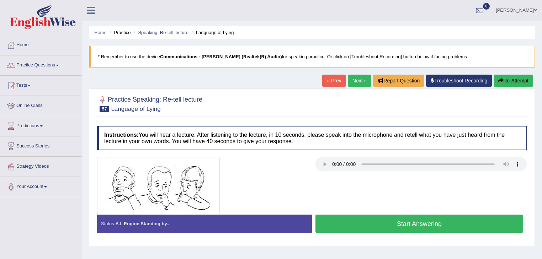
click at [350, 225] on button "Start Answering" at bounding box center [419, 224] width 208 height 18
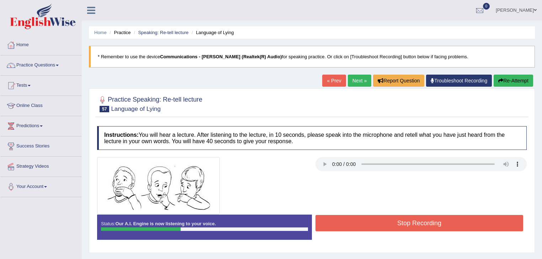
click at [511, 80] on button "Re-Attempt" at bounding box center [513, 81] width 39 height 12
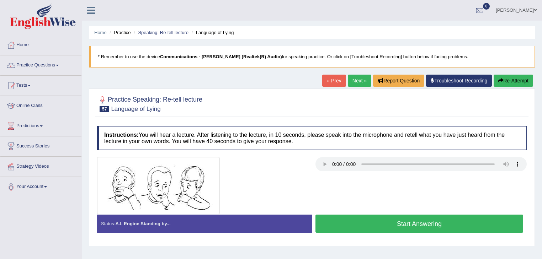
click at [360, 221] on button "Start Answering" at bounding box center [419, 224] width 208 height 18
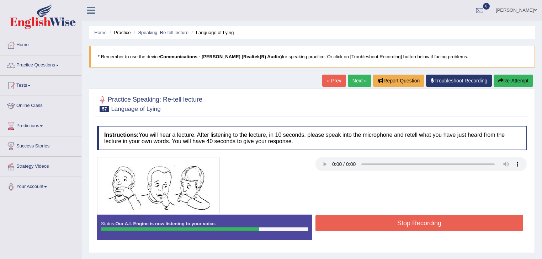
click at [360, 221] on button "Stop Recording" at bounding box center [419, 223] width 208 height 16
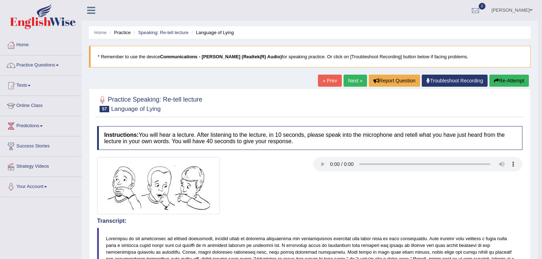
click at [354, 79] on link "Next »" at bounding box center [355, 81] width 23 height 12
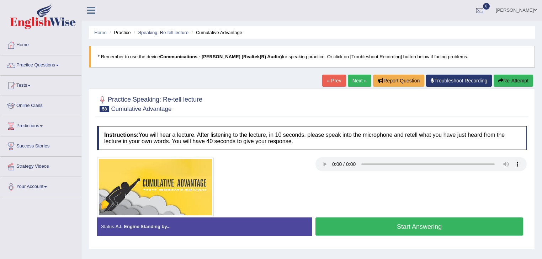
click at [363, 224] on button "Start Answering" at bounding box center [419, 227] width 208 height 18
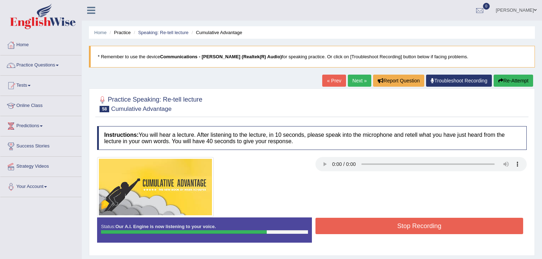
click at [363, 224] on button "Stop Recording" at bounding box center [419, 226] width 208 height 16
